Goal: Transaction & Acquisition: Purchase product/service

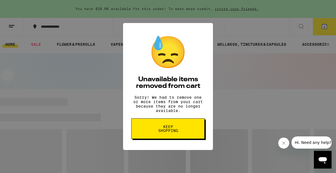
click at [161, 131] on span "Keep Shopping" at bounding box center [168, 128] width 28 height 8
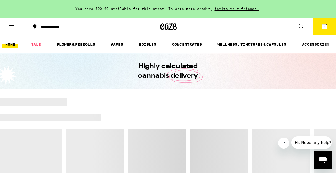
click at [324, 27] on span "8" at bounding box center [325, 26] width 2 height 3
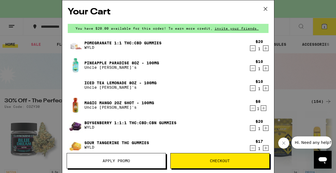
click at [253, 48] on icon "Decrement" at bounding box center [252, 48] width 5 height 7
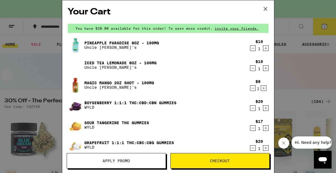
click at [253, 48] on icon "Decrement" at bounding box center [252, 48] width 5 height 7
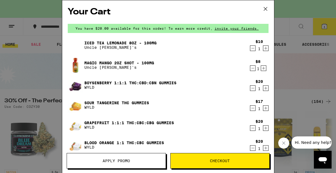
click at [253, 48] on icon "Decrement" at bounding box center [252, 48] width 5 height 7
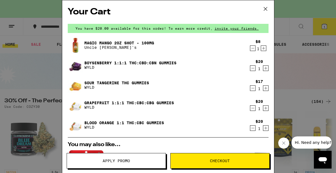
click at [253, 48] on icon "Decrement" at bounding box center [252, 48] width 5 height 7
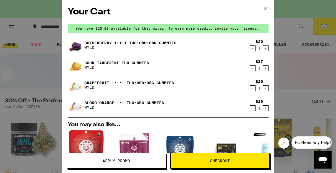
click at [253, 48] on icon "Decrement" at bounding box center [252, 48] width 5 height 7
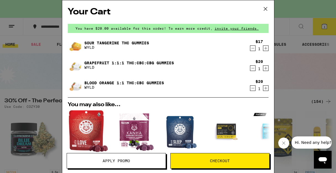
click at [253, 48] on icon "Decrement" at bounding box center [252, 48] width 5 height 7
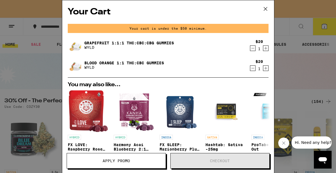
click at [253, 48] on icon "Decrement" at bounding box center [252, 48] width 5 height 7
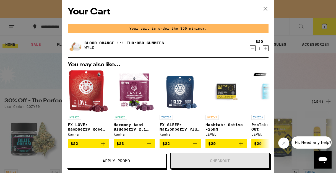
click at [253, 48] on icon "Decrement" at bounding box center [252, 48] width 5 height 7
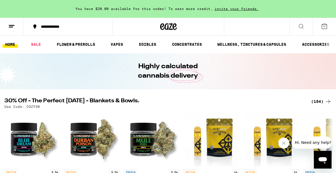
click at [321, 101] on div "(154)" at bounding box center [321, 101] width 20 height 7
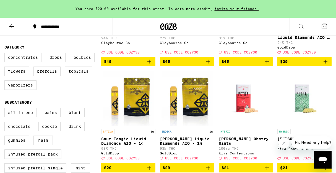
scroll to position [131, 0]
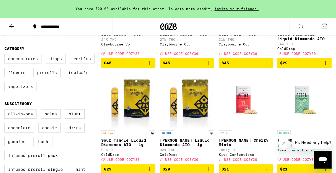
click at [90, 63] on label "Edibles" at bounding box center [82, 58] width 25 height 9
click at [6, 55] on input "Edibles" at bounding box center [6, 55] width 0 height 0
checkbox input "true"
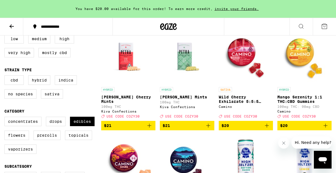
scroll to position [59, 0]
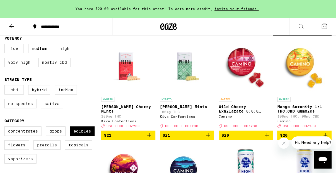
click at [125, 64] on img "Open page for Petra Tart Cherry Mints from Kiva Confections" at bounding box center [128, 65] width 54 height 55
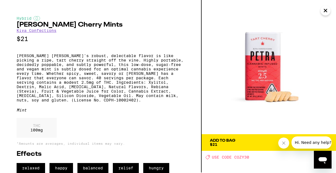
scroll to position [14, 0]
click at [324, 139] on icon at bounding box center [324, 142] width 7 height 7
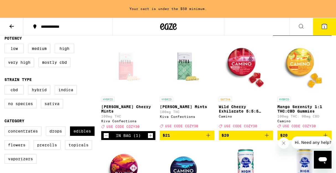
click at [182, 76] on img "Open page for Petra Moroccan Mints from Kiva Confections" at bounding box center [187, 65] width 54 height 55
click at [205, 138] on icon "Add to bag" at bounding box center [208, 135] width 7 height 7
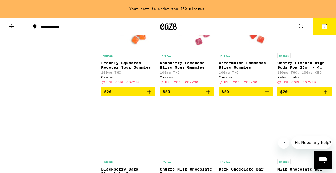
scroll to position [1795, 0]
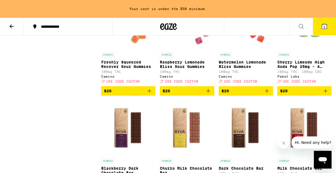
click at [208, 94] on icon "Add to bag" at bounding box center [208, 90] width 7 height 7
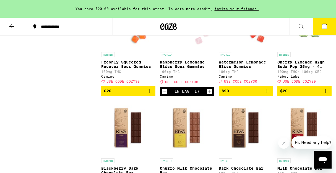
click at [265, 94] on icon "Add to bag" at bounding box center [267, 90] width 7 height 7
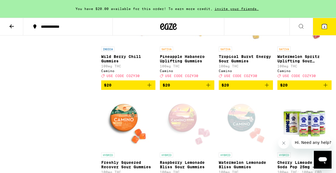
scroll to position [1692, 0]
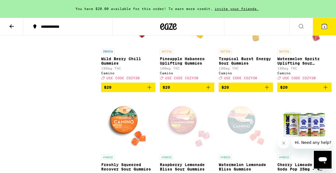
click at [266, 90] on icon "Add to bag" at bounding box center [267, 87] width 7 height 7
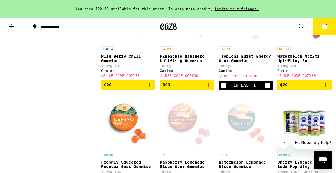
scroll to position [1696, 0]
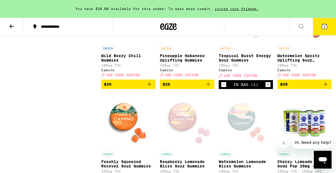
click at [208, 87] on icon "Add to bag" at bounding box center [208, 84] width 7 height 7
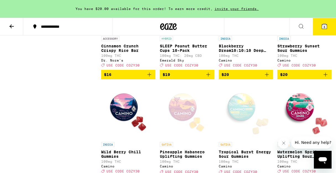
scroll to position [1593, 0]
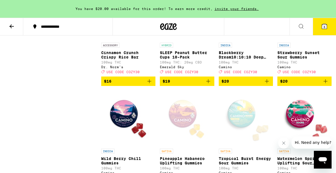
click at [267, 84] on icon "Add to bag" at bounding box center [267, 81] width 7 height 7
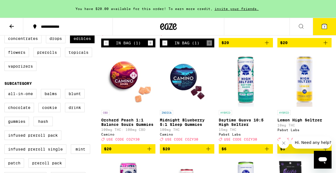
scroll to position [153, 0]
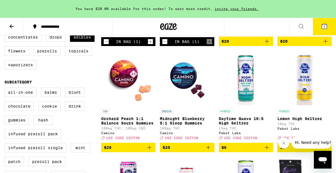
click at [148, 150] on icon "Add to bag" at bounding box center [149, 147] width 7 height 7
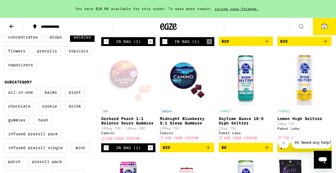
click at [208, 149] on icon "Add to bag" at bounding box center [208, 147] width 4 height 4
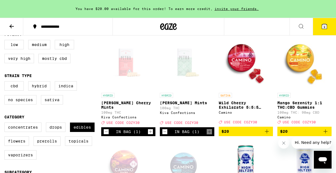
scroll to position [77, 0]
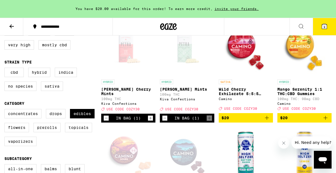
click at [163, 121] on icon "Decrement" at bounding box center [164, 117] width 5 height 7
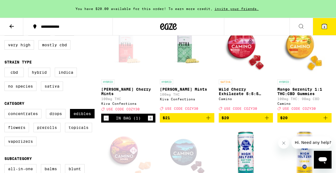
click at [105, 121] on icon "Decrement" at bounding box center [106, 117] width 5 height 7
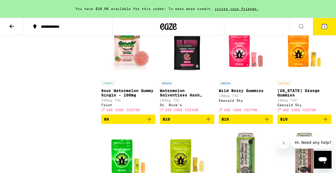
scroll to position [739, 0]
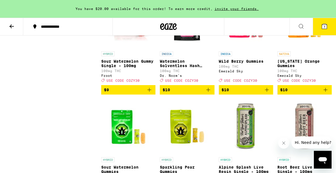
click at [148, 93] on icon "Add to bag" at bounding box center [149, 89] width 7 height 7
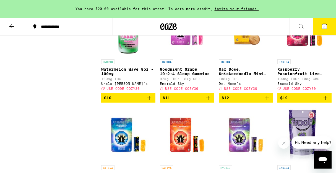
scroll to position [944, 0]
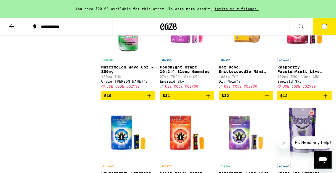
click at [203, 99] on span "$11" at bounding box center [187, 95] width 49 height 7
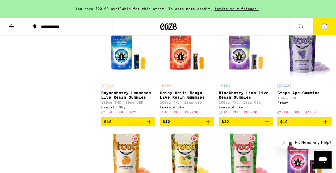
scroll to position [1025, 0]
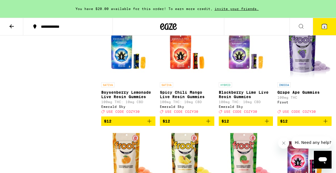
click at [265, 124] on icon "Add to bag" at bounding box center [267, 121] width 7 height 7
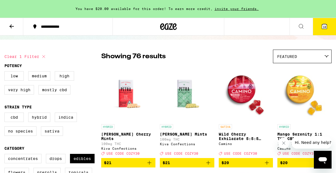
scroll to position [32, 0]
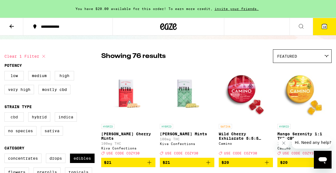
click at [9, 118] on label "CBD" at bounding box center [13, 116] width 19 height 9
click at [6, 113] on input "CBD" at bounding box center [6, 113] width 0 height 0
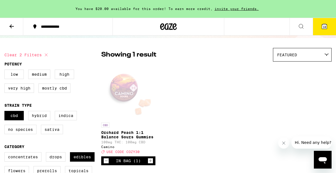
scroll to position [30, 0]
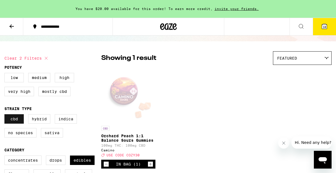
click at [14, 123] on label "CBD" at bounding box center [13, 118] width 19 height 9
click at [6, 115] on input "CBD" at bounding box center [6, 115] width 0 height 0
checkbox input "false"
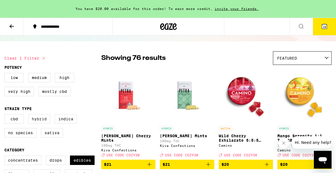
click at [41, 123] on label "Hybrid" at bounding box center [39, 118] width 22 height 9
click at [6, 115] on input "Hybrid" at bounding box center [6, 115] width 0 height 0
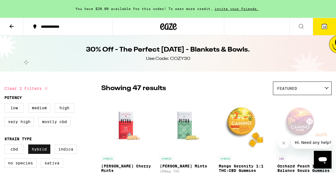
click at [39, 150] on label "Hybrid" at bounding box center [39, 148] width 22 height 9
click at [6, 145] on input "Hybrid" at bounding box center [6, 145] width 0 height 0
checkbox input "false"
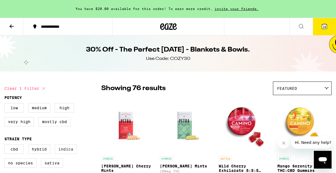
click at [62, 152] on label "Indica" at bounding box center [66, 148] width 22 height 9
click at [6, 145] on input "Indica" at bounding box center [6, 145] width 0 height 0
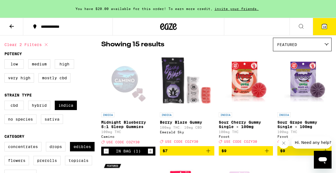
scroll to position [66, 0]
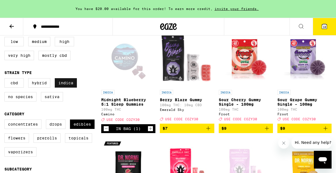
click at [62, 83] on label "Indica" at bounding box center [66, 82] width 22 height 9
click at [6, 79] on input "Indica" at bounding box center [6, 79] width 0 height 0
checkbox input "false"
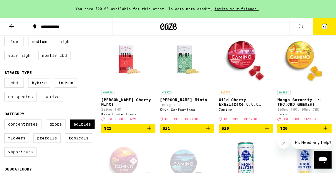
click at [50, 99] on label "Sativa" at bounding box center [52, 96] width 22 height 9
click at [6, 79] on input "Sativa" at bounding box center [6, 79] width 0 height 0
checkbox input "true"
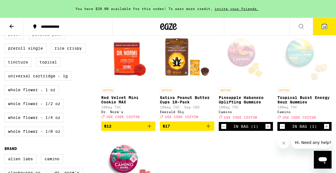
scroll to position [302, 0]
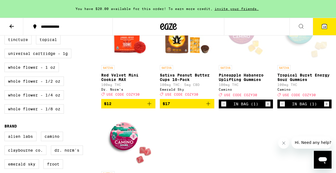
click at [280, 107] on icon "Decrement" at bounding box center [282, 103] width 5 height 7
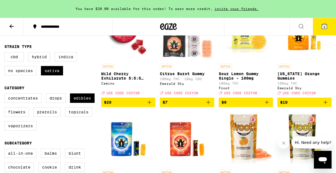
scroll to position [79, 0]
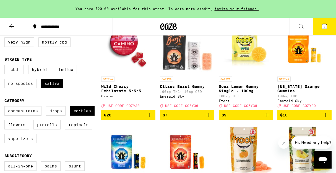
click at [25, 86] on label "No Species" at bounding box center [20, 83] width 32 height 9
click at [6, 66] on input "No Species" at bounding box center [6, 66] width 0 height 0
checkbox input "true"
click at [56, 86] on label "Sativa" at bounding box center [52, 83] width 22 height 9
click at [6, 66] on input "Sativa" at bounding box center [6, 66] width 0 height 0
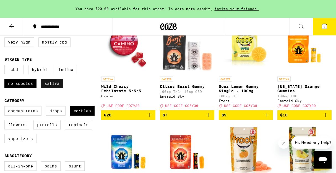
checkbox input "false"
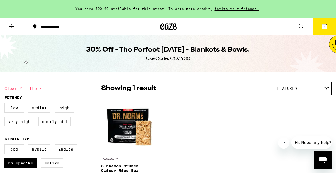
click at [328, 25] on button "9" at bounding box center [324, 26] width 23 height 17
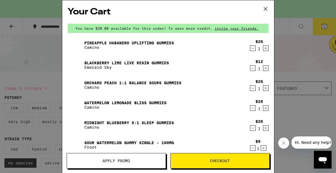
click at [33, 69] on div "Your Cart You have $20.00 available for this order! To earn more credit, invite…" at bounding box center [168, 86] width 336 height 173
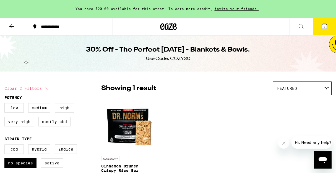
click at [14, 152] on label "CBD" at bounding box center [13, 148] width 19 height 9
click at [6, 145] on input "CBD" at bounding box center [6, 145] width 0 height 0
checkbox input "true"
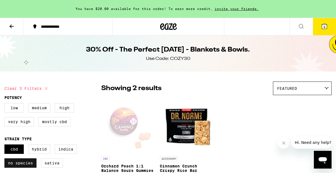
click at [23, 167] on label "No Species" at bounding box center [20, 162] width 32 height 9
click at [6, 145] on input "No Species" at bounding box center [6, 145] width 0 height 0
checkbox input "false"
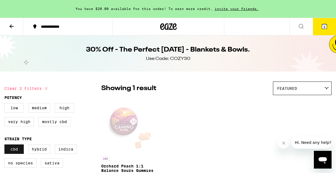
click at [20, 151] on label "CBD" at bounding box center [13, 148] width 19 height 9
click at [6, 145] on input "CBD" at bounding box center [6, 145] width 0 height 0
checkbox input "false"
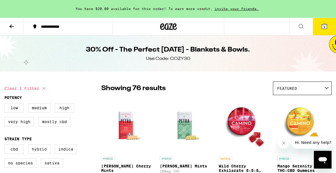
click at [33, 151] on label "Hybrid" at bounding box center [39, 148] width 22 height 9
click at [6, 145] on input "Hybrid" at bounding box center [6, 145] width 0 height 0
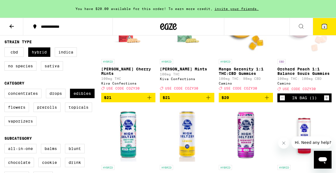
scroll to position [95, 0]
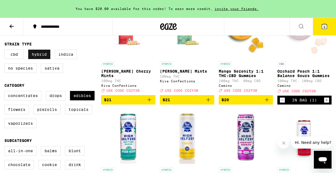
click at [36, 54] on label "Hybrid" at bounding box center [39, 53] width 22 height 9
click at [6, 51] on input "Hybrid" at bounding box center [6, 50] width 0 height 0
checkbox input "false"
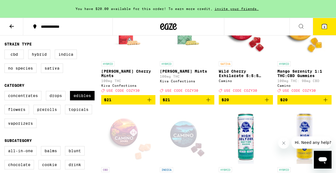
click at [321, 28] on icon at bounding box center [324, 26] width 7 height 7
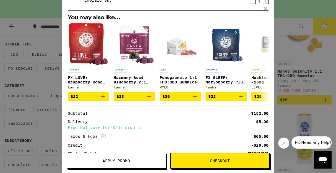
scroll to position [209, 0]
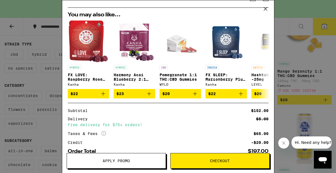
click at [113, 165] on button "Apply Promo" at bounding box center [116, 160] width 99 height 15
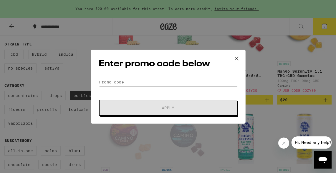
click at [116, 79] on div "Enter promo code below Promo Code Apply" at bounding box center [168, 86] width 155 height 74
click at [116, 79] on input "Promo Code" at bounding box center [168, 82] width 139 height 8
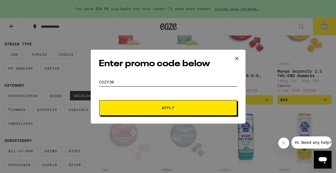
type input "COZY30"
click at [162, 114] on button "Apply" at bounding box center [168, 107] width 138 height 15
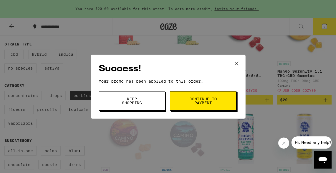
click at [178, 103] on button "Continue to payment" at bounding box center [203, 100] width 66 height 19
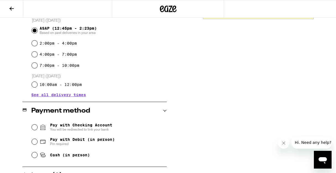
scroll to position [158, 0]
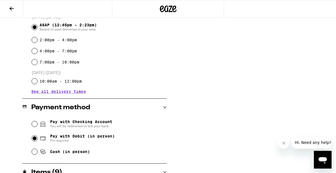
click at [34, 139] on input "Pay with Debit (in person) Pin required" at bounding box center [35, 138] width 6 height 6
radio input "true"
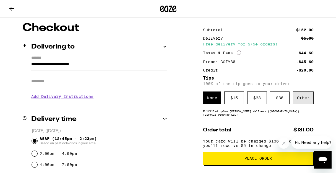
scroll to position [44, 0]
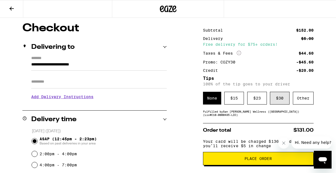
click at [281, 98] on div "$ 30" at bounding box center [280, 98] width 20 height 13
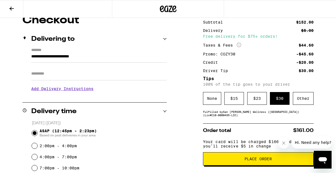
scroll to position [51, 0]
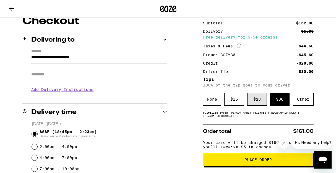
click at [261, 103] on div "$ 23" at bounding box center [257, 99] width 20 height 13
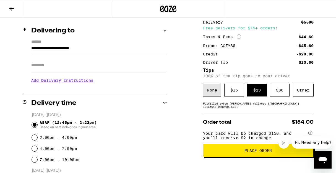
click at [215, 96] on div "None" at bounding box center [212, 90] width 18 height 13
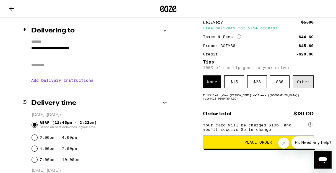
click at [298, 81] on div "Other" at bounding box center [303, 81] width 21 height 13
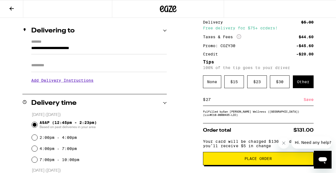
type input "27"
click at [307, 103] on div "Save" at bounding box center [309, 99] width 10 height 12
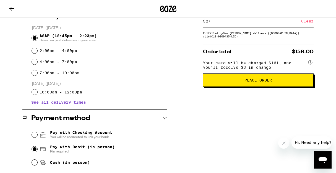
scroll to position [127, 0]
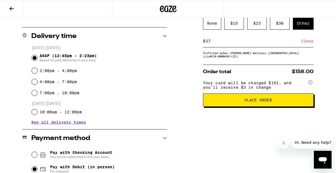
click at [275, 98] on button "Place Order" at bounding box center [258, 99] width 111 height 13
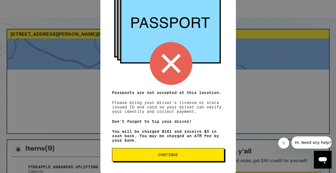
scroll to position [78, 0]
click at [170, 152] on span "Continue" at bounding box center [168, 154] width 20 height 4
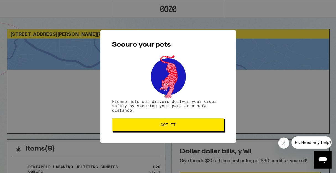
scroll to position [0, 0]
click at [171, 126] on span "Got it" at bounding box center [168, 124] width 15 height 4
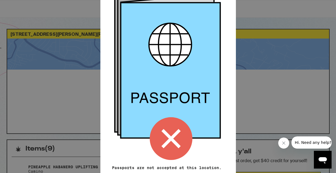
click at [259, 92] on div "Remember! Bring your ID and card Passports are not accepted at this location. P…" at bounding box center [168, 86] width 336 height 173
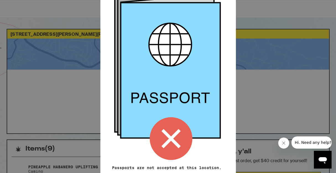
click at [270, 91] on div "Remember! Bring your ID and card Passports are not accepted at this location. P…" at bounding box center [168, 86] width 336 height 173
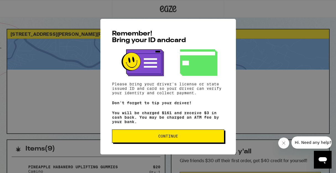
click at [160, 142] on button "Continue" at bounding box center [168, 135] width 112 height 13
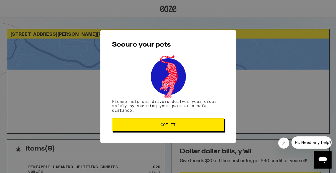
click at [145, 121] on button "Got it" at bounding box center [168, 124] width 112 height 13
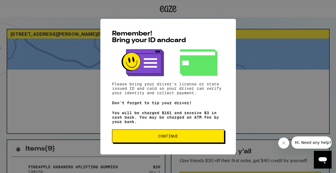
click at [166, 134] on button "Continue" at bounding box center [168, 135] width 112 height 13
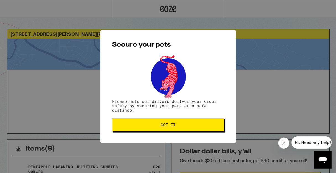
click at [146, 128] on button "Got it" at bounding box center [168, 124] width 112 height 13
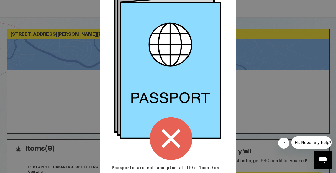
click at [242, 100] on div "Remember! Bring your ID and card Passports are not accepted at this location. P…" at bounding box center [168, 86] width 336 height 173
